Goal: Navigation & Orientation: Find specific page/section

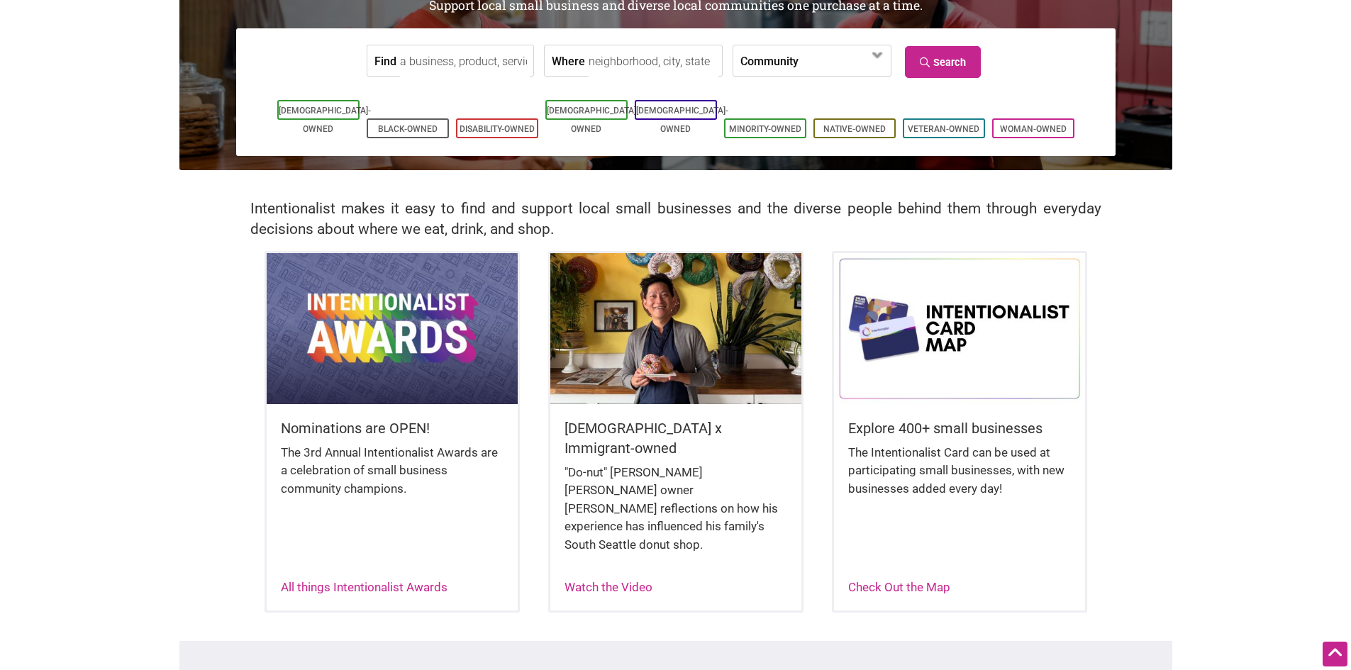
scroll to position [165, 0]
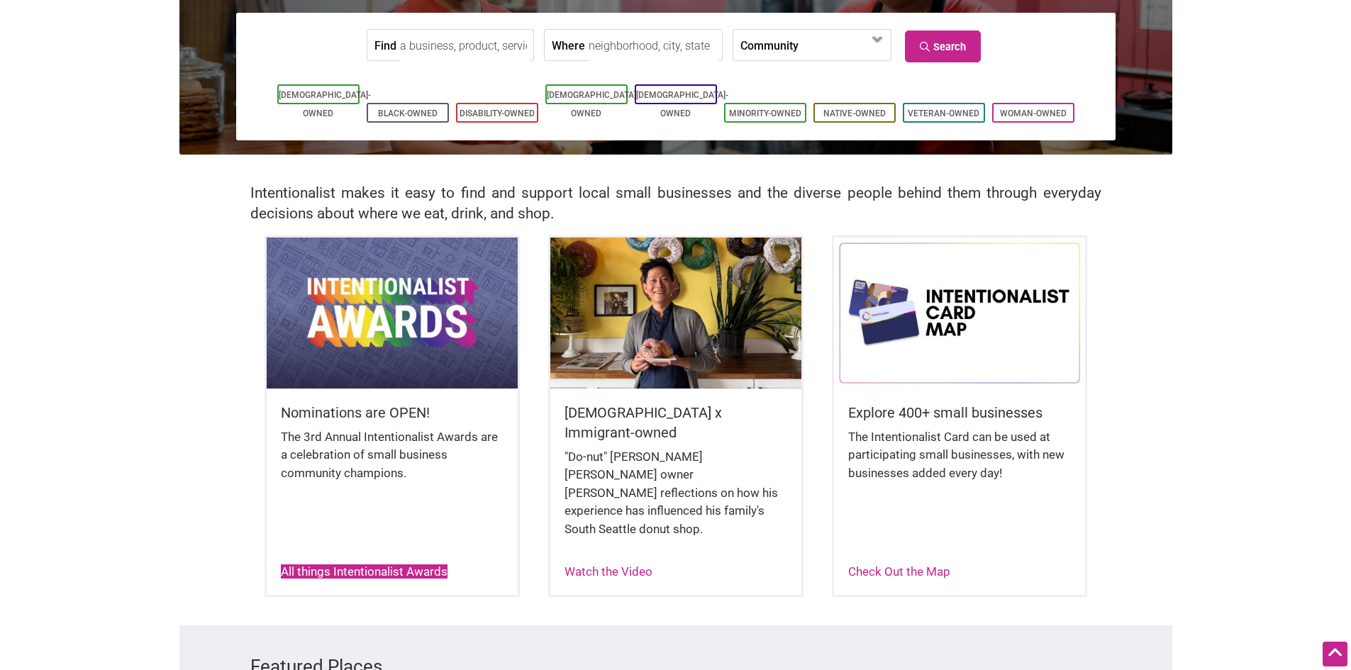
click at [400, 564] on link "All things Intentionalist Awards" at bounding box center [364, 571] width 167 height 14
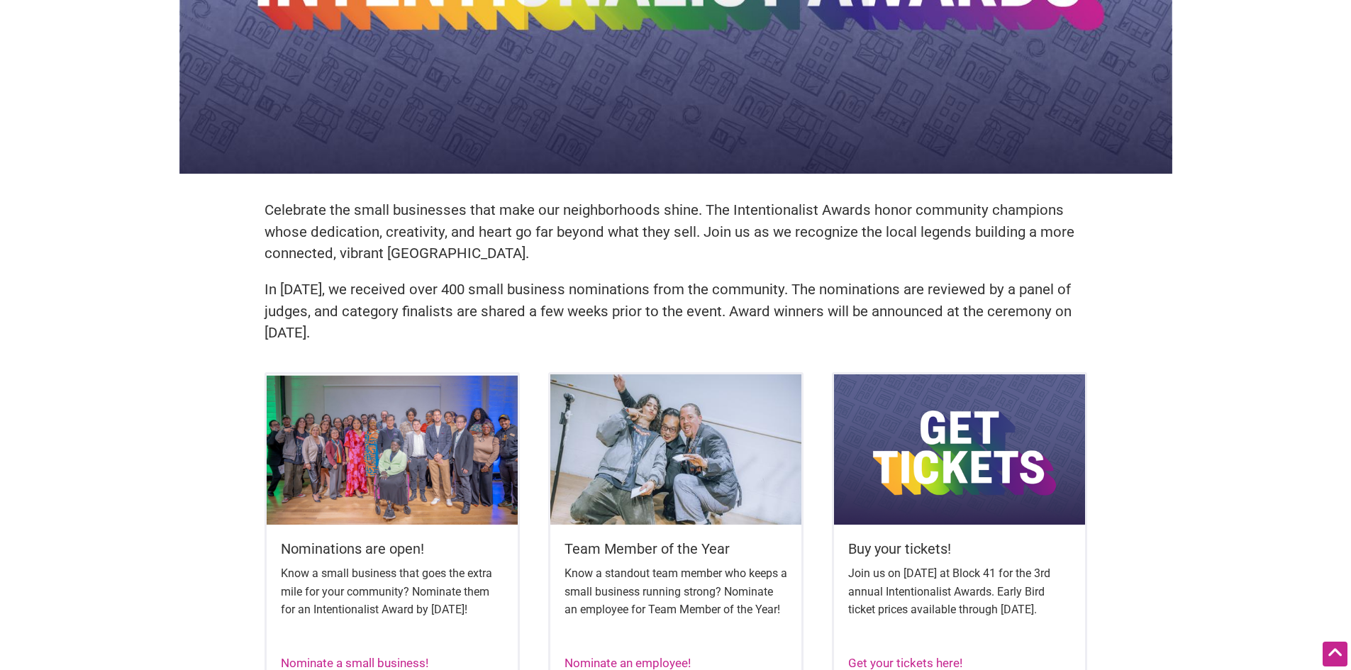
scroll to position [285, 0]
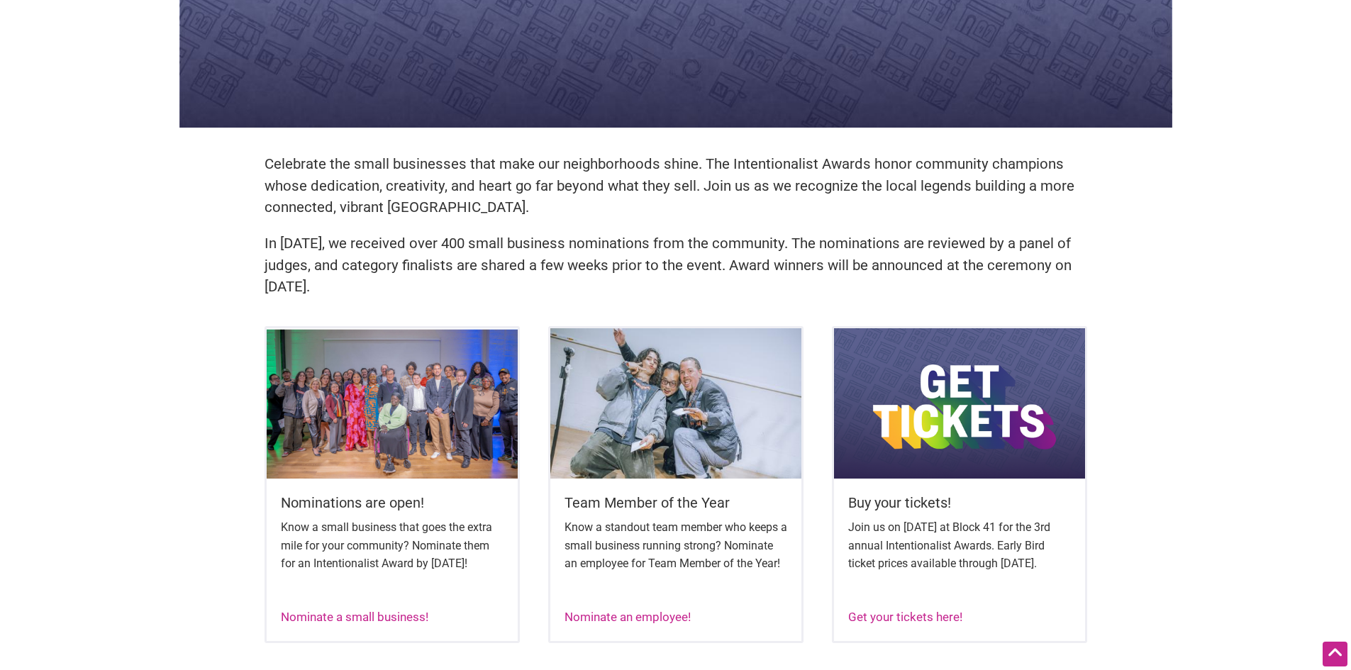
click at [1284, 327] on body "× Menu 0 Add a Business Map Blog Store Offers Intentionalist Cards Buy Black Ca…" at bounding box center [675, 50] width 1351 height 670
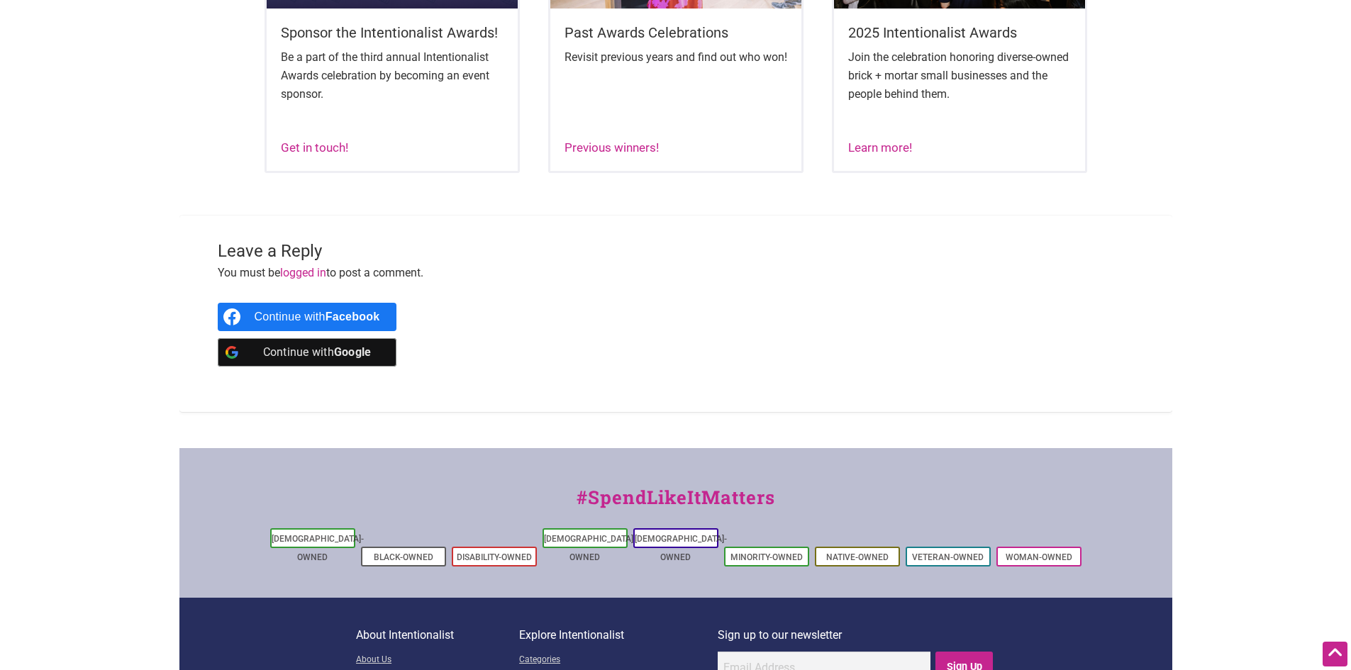
scroll to position [0, 0]
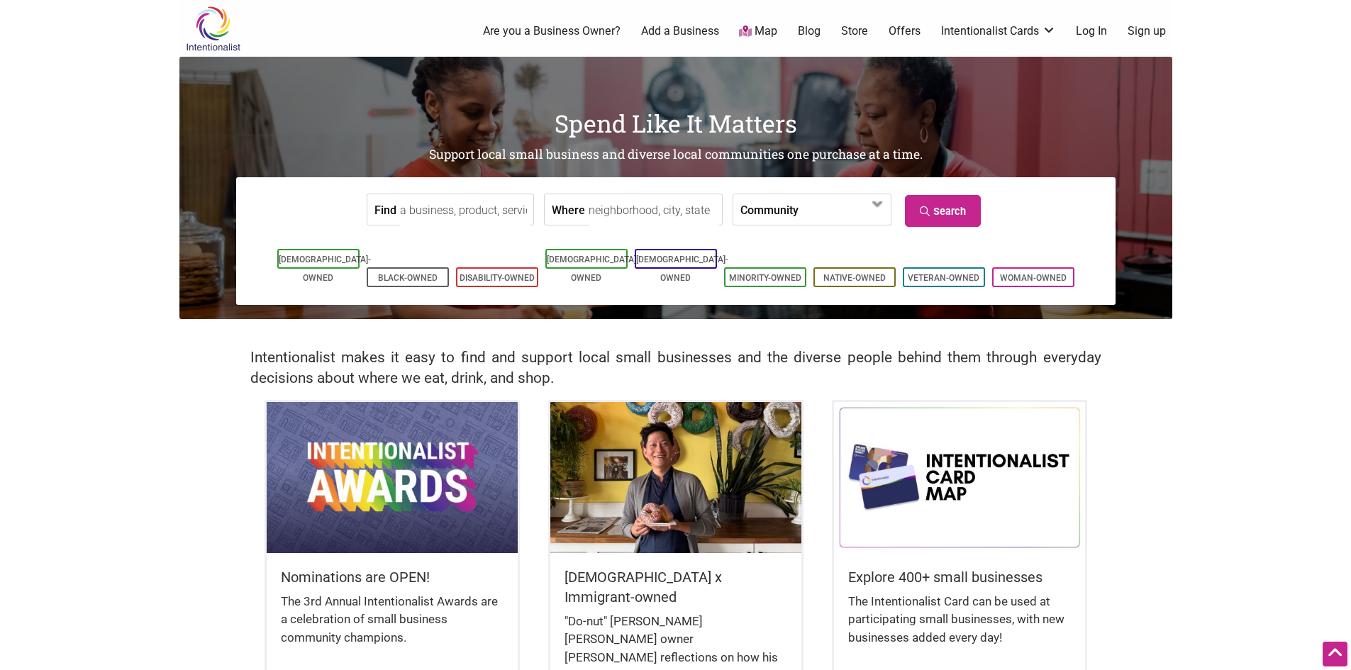
scroll to position [165, 0]
